Goal: Navigation & Orientation: Find specific page/section

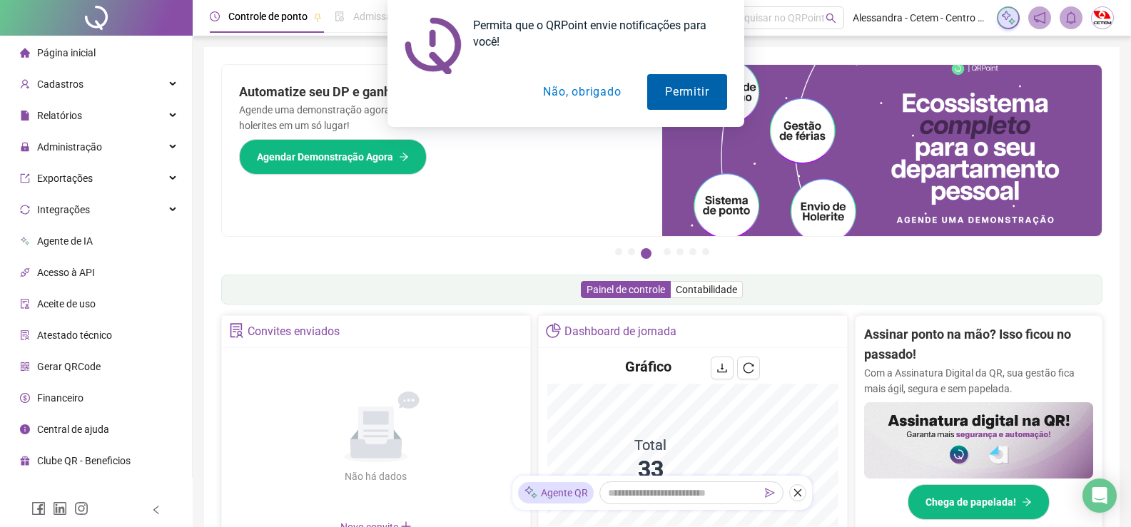
click at [705, 98] on button "Permitir" at bounding box center [686, 92] width 79 height 36
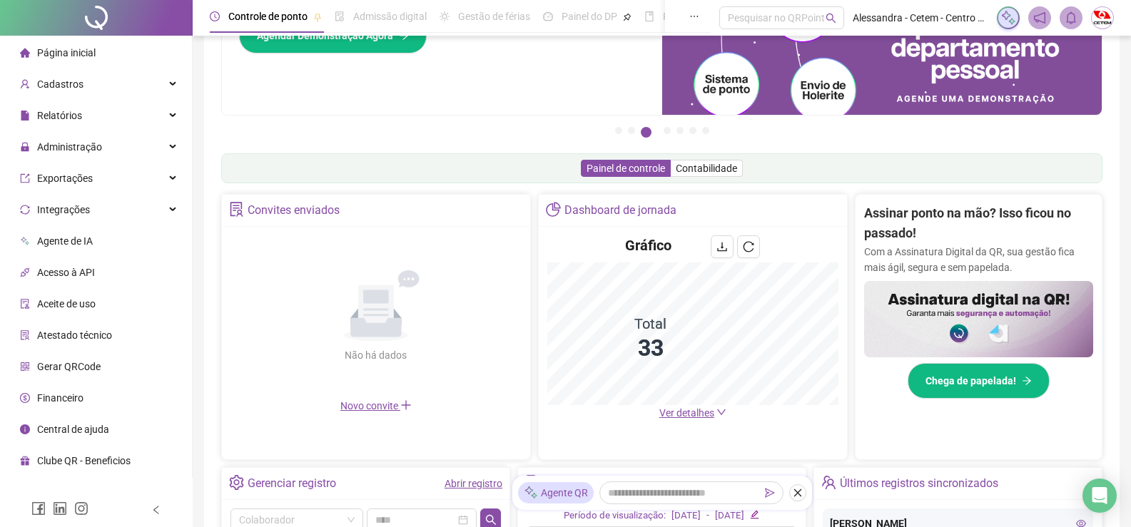
scroll to position [143, 0]
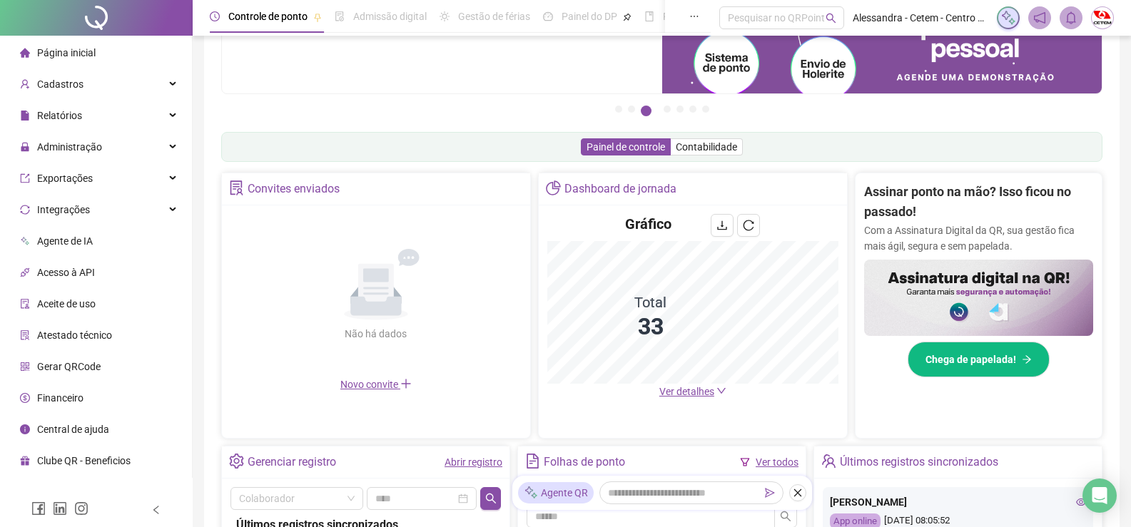
click at [690, 394] on span "Ver detalhes" at bounding box center [686, 391] width 55 height 11
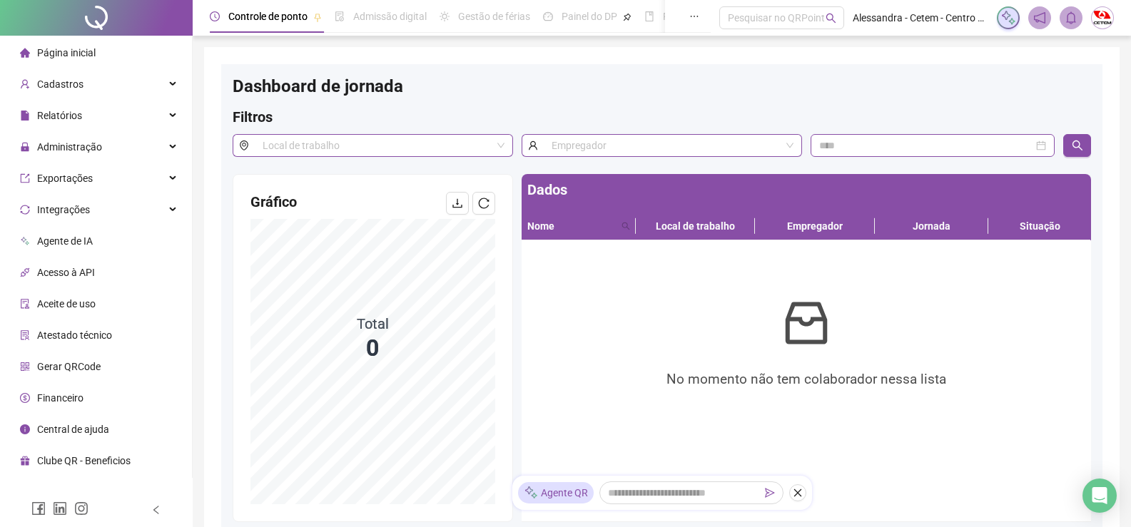
click at [1001, 313] on div "No momento não tem colaborador nessa lista" at bounding box center [806, 381] width 546 height 258
click at [73, 50] on span "Página inicial" at bounding box center [66, 52] width 58 height 11
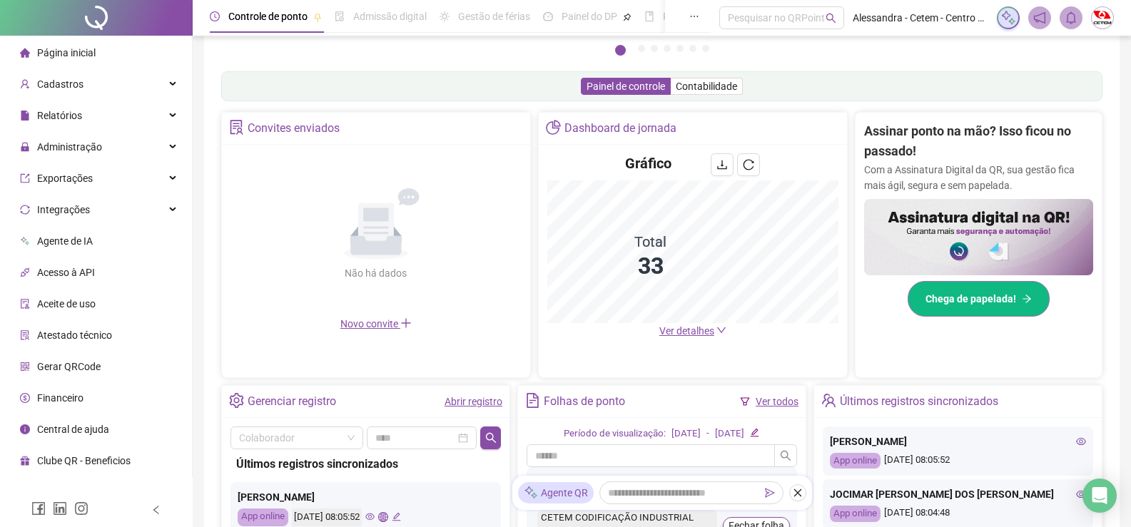
scroll to position [357, 0]
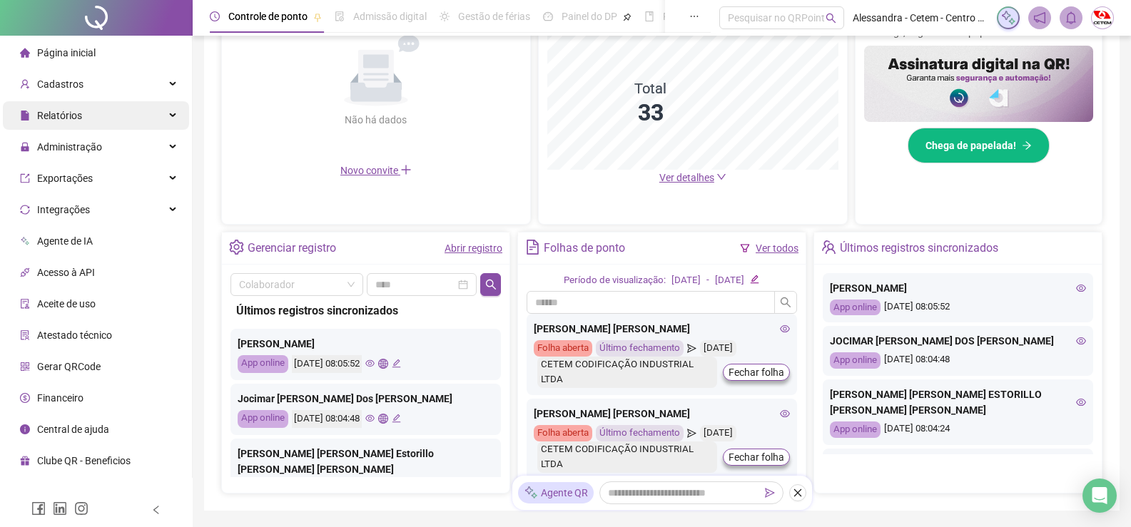
click at [67, 116] on span "Relatórios" at bounding box center [59, 115] width 45 height 11
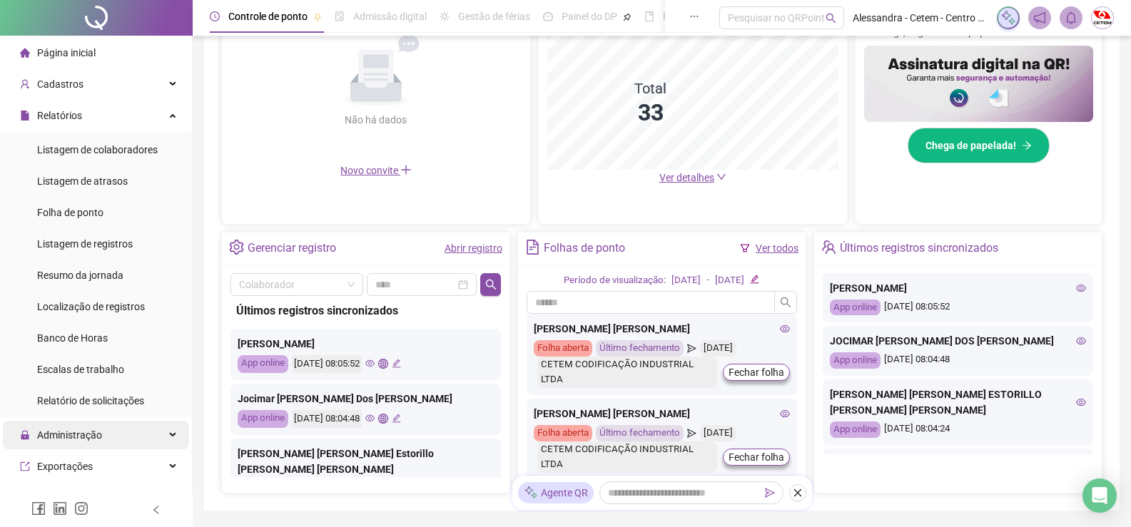
click at [101, 437] on div "Administração" at bounding box center [96, 435] width 186 height 29
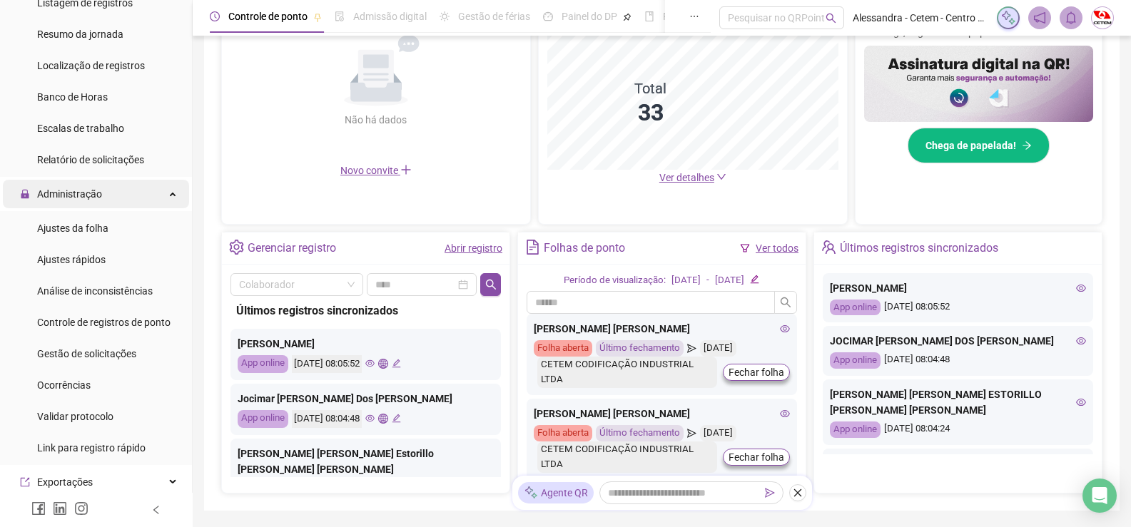
scroll to position [285, 0]
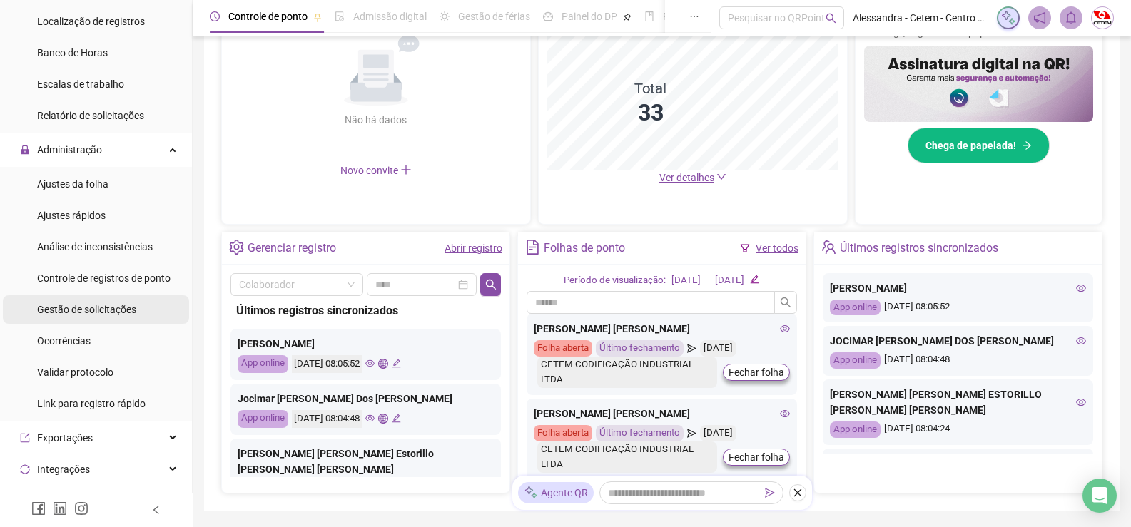
click at [101, 311] on span "Gestão de solicitações" at bounding box center [86, 309] width 99 height 11
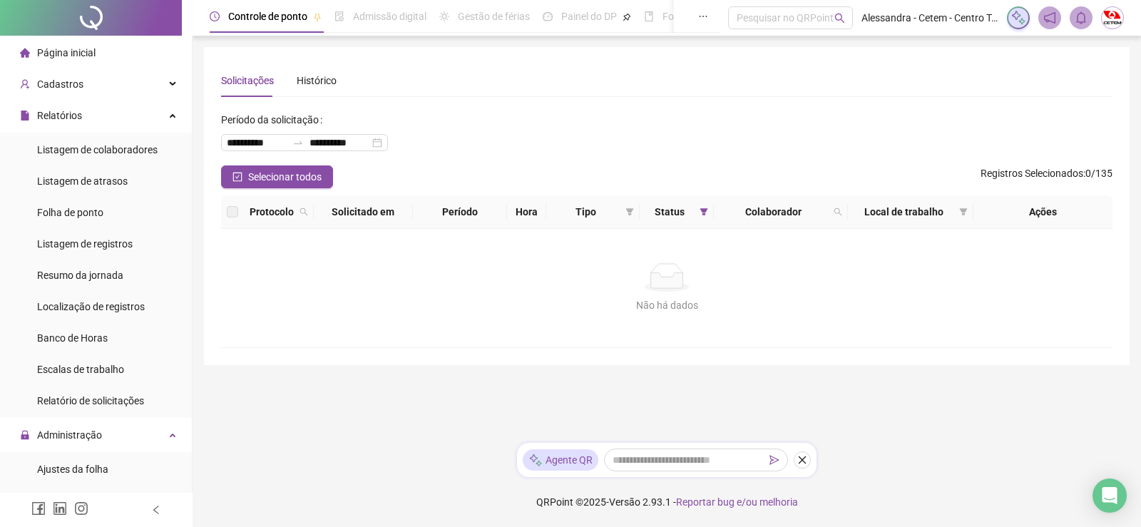
click at [78, 58] on span "Página inicial" at bounding box center [66, 52] width 58 height 11
